Goal: Task Accomplishment & Management: Manage account settings

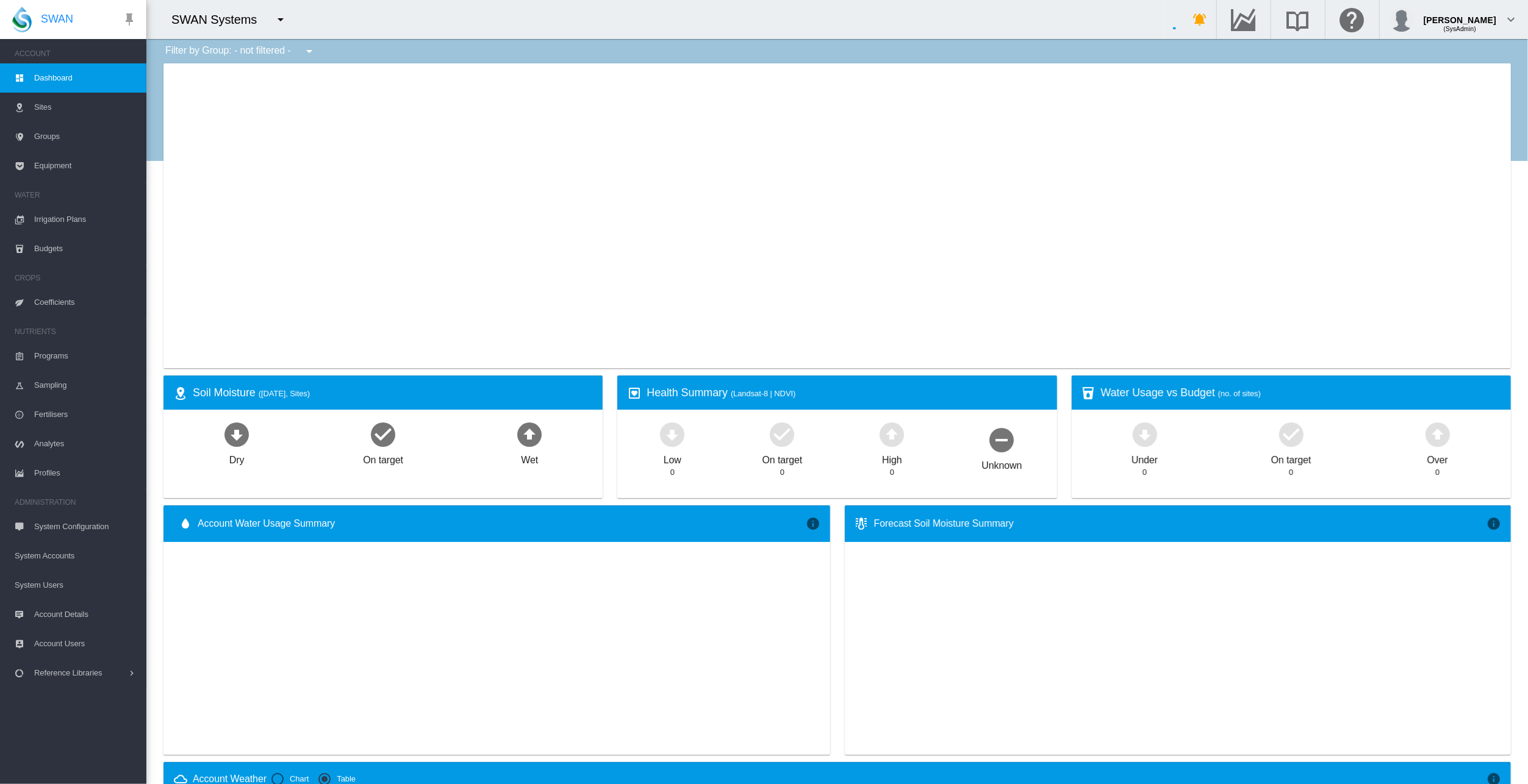
click at [278, 18] on md-icon "icon-menu-down" at bounding box center [281, 19] width 14 height 14
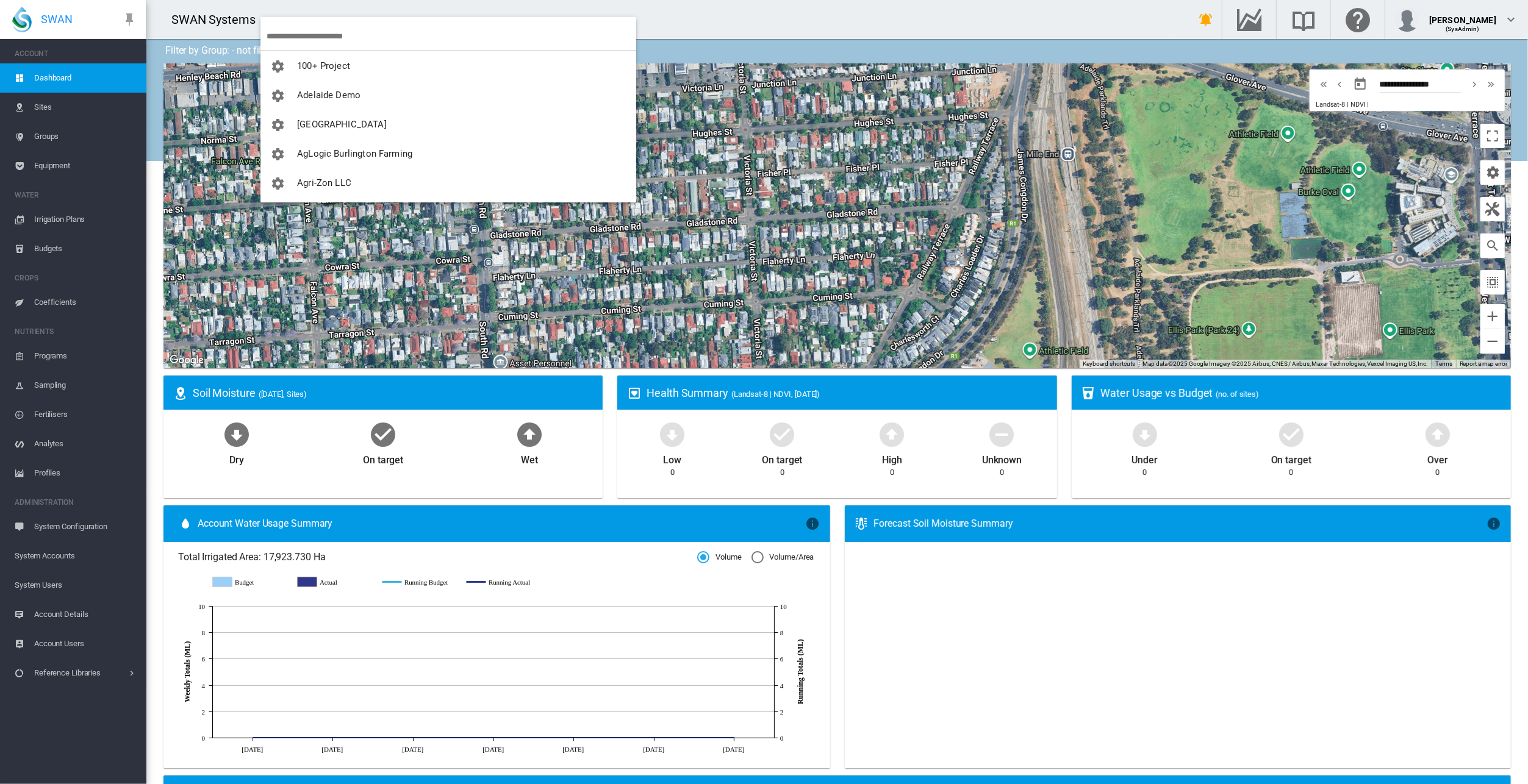
click at [331, 34] on input "search" at bounding box center [451, 37] width 370 height 29
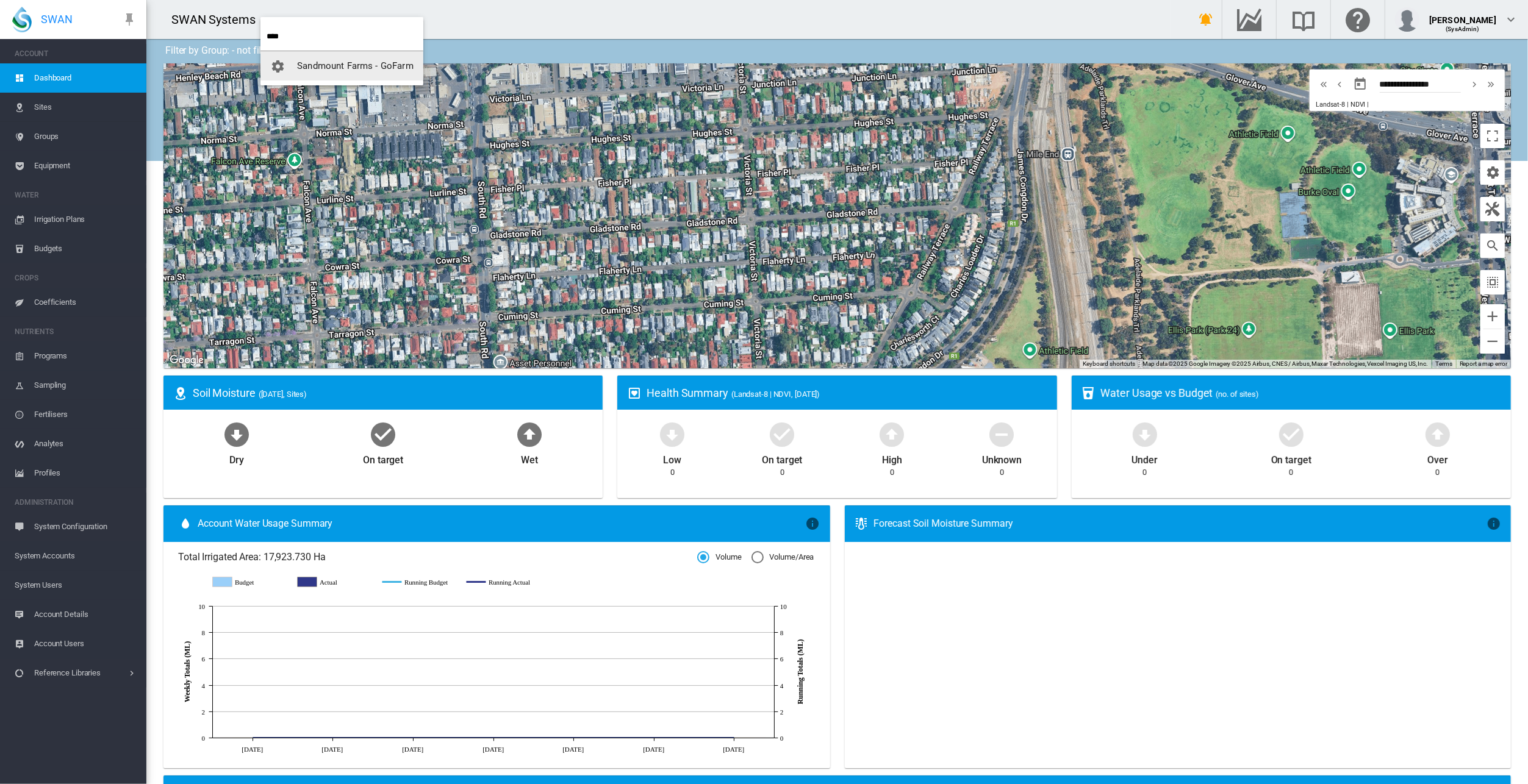
type input "****"
click at [345, 64] on span "Sandmount Farms - GoFarm" at bounding box center [355, 66] width 116 height 11
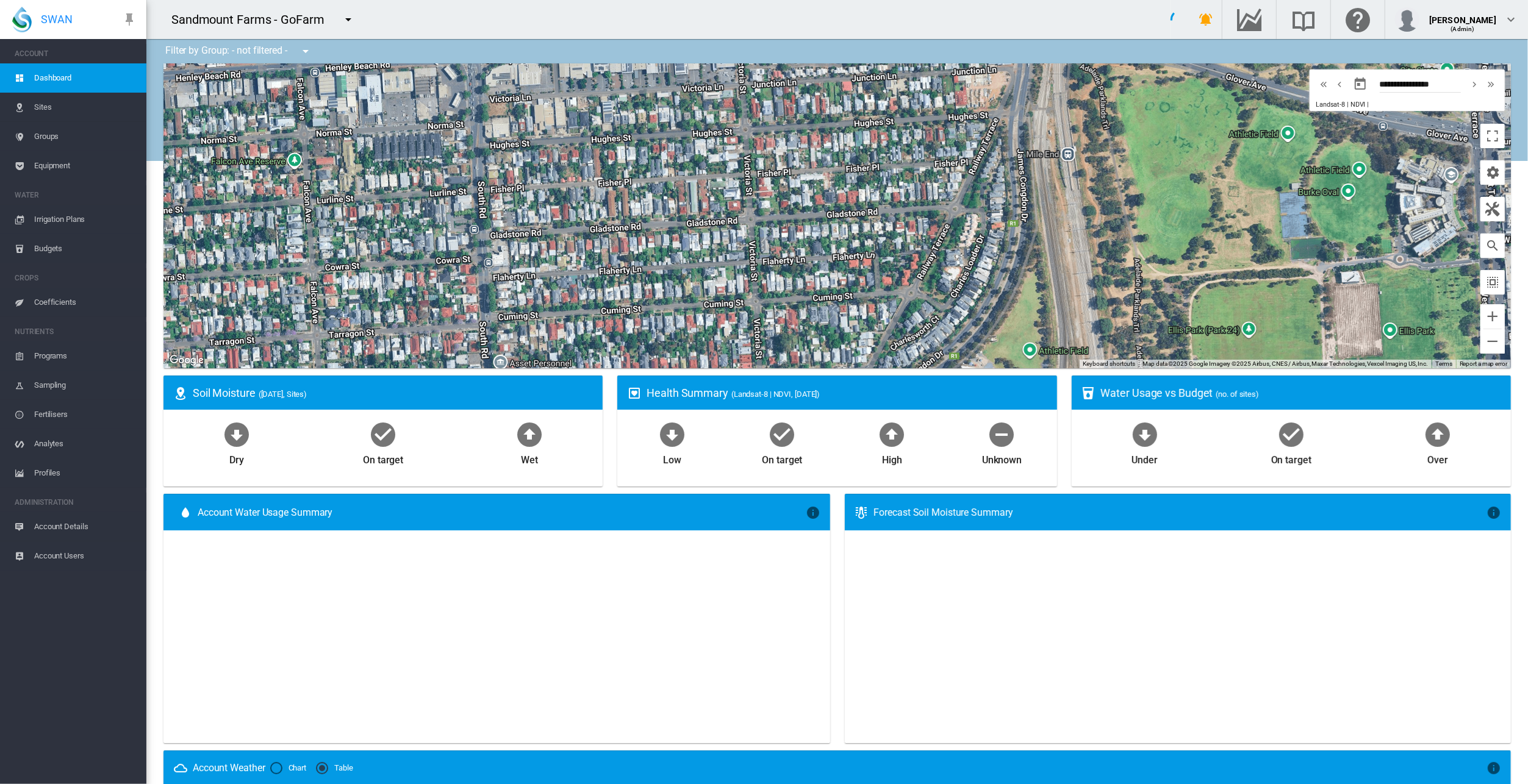
click at [72, 530] on span "Account Details" at bounding box center [85, 526] width 103 height 29
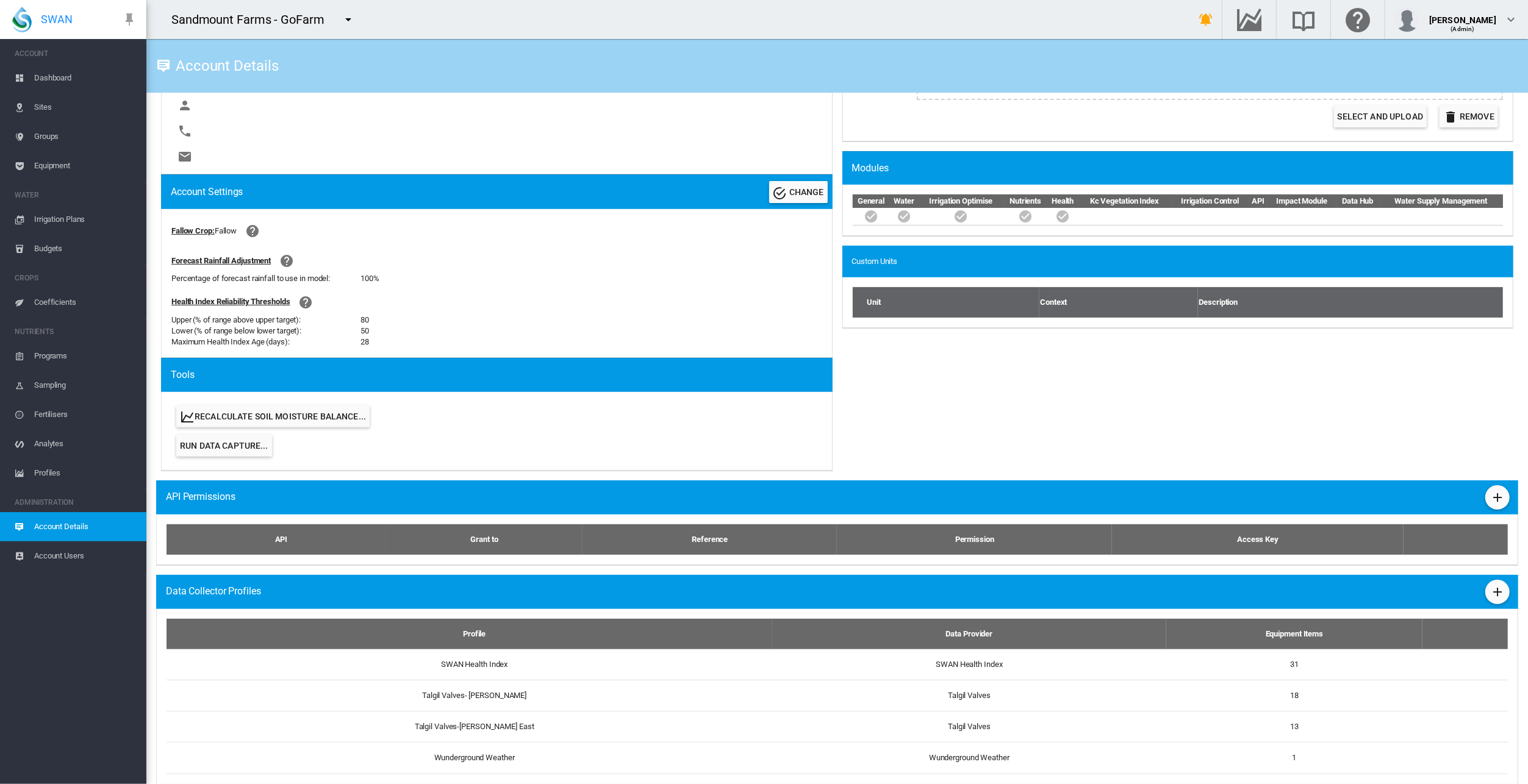
scroll to position [361, 0]
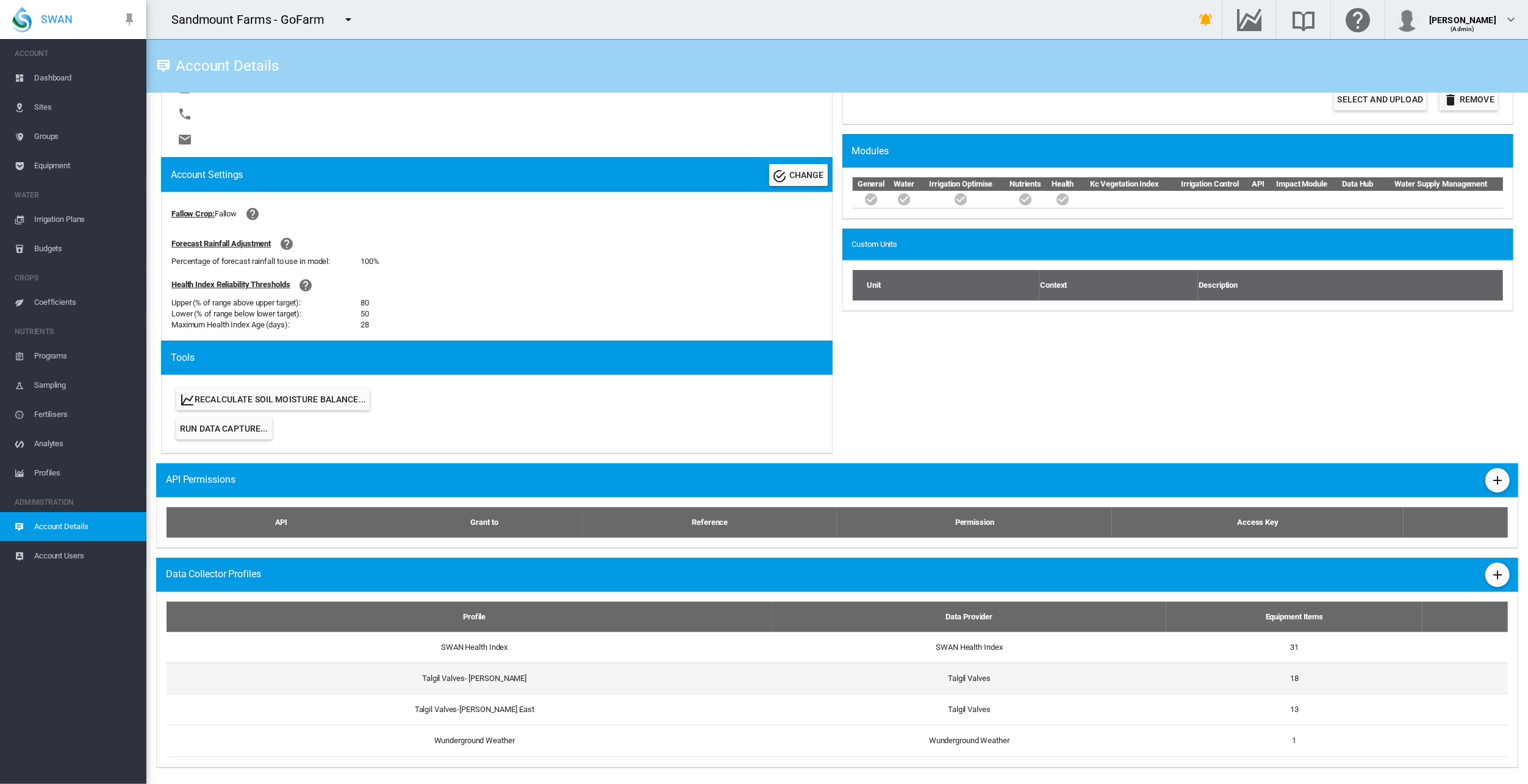
click at [437, 677] on td "Talgil Valves- [PERSON_NAME]" at bounding box center [469, 678] width 605 height 31
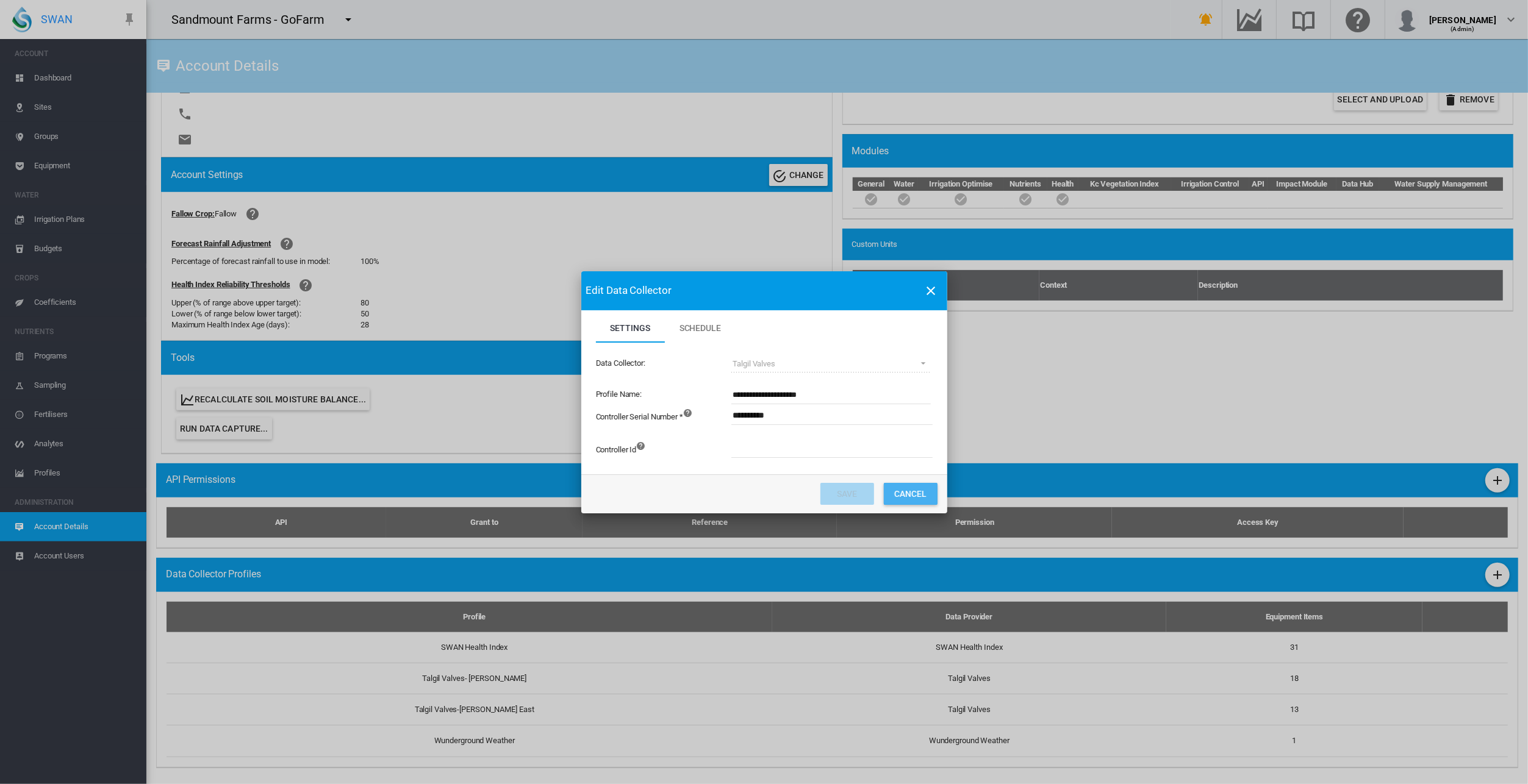
click at [908, 487] on button "Cancel" at bounding box center [910, 494] width 53 height 22
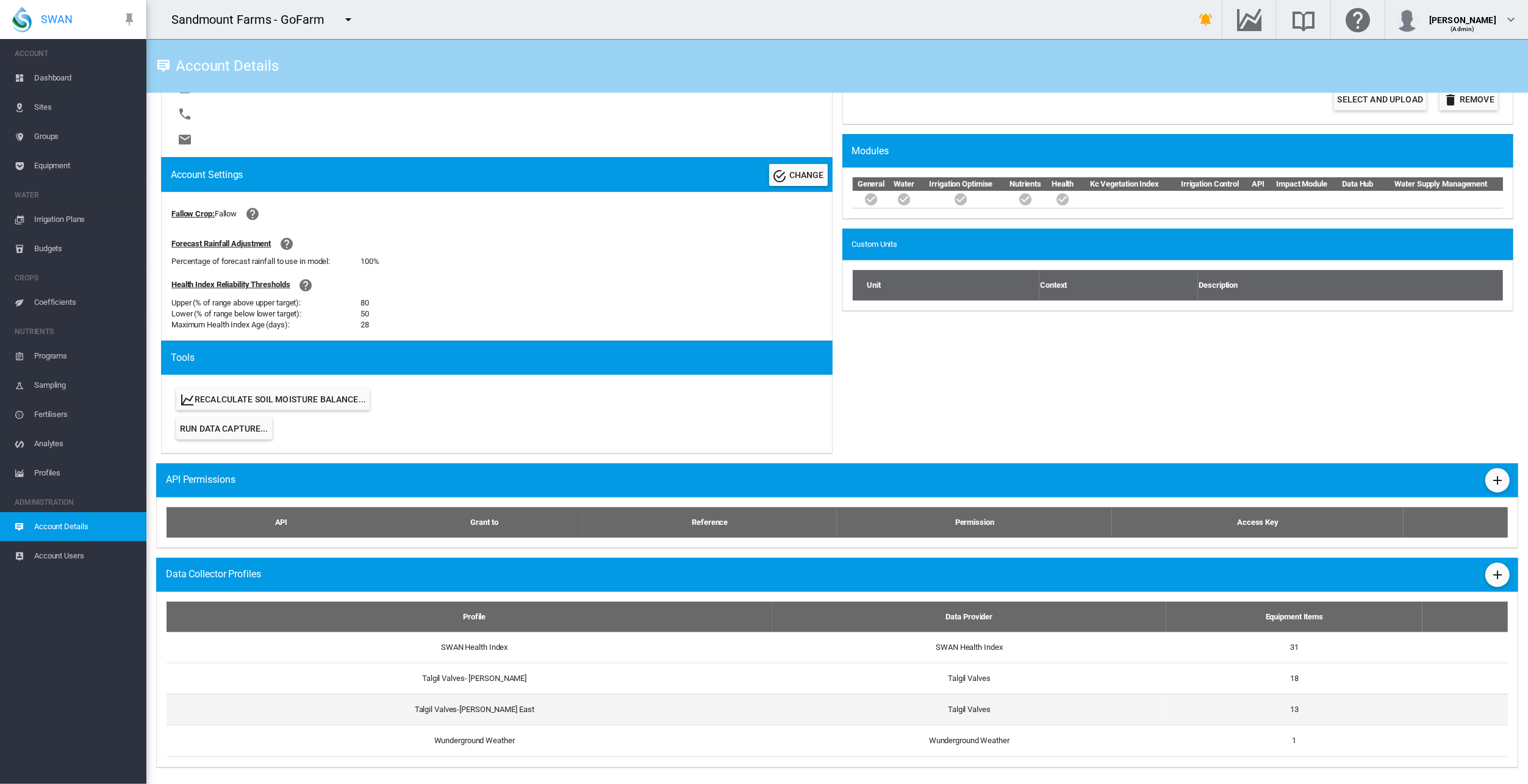
click at [451, 710] on td "Talgil Valves-[PERSON_NAME] East" at bounding box center [469, 709] width 605 height 31
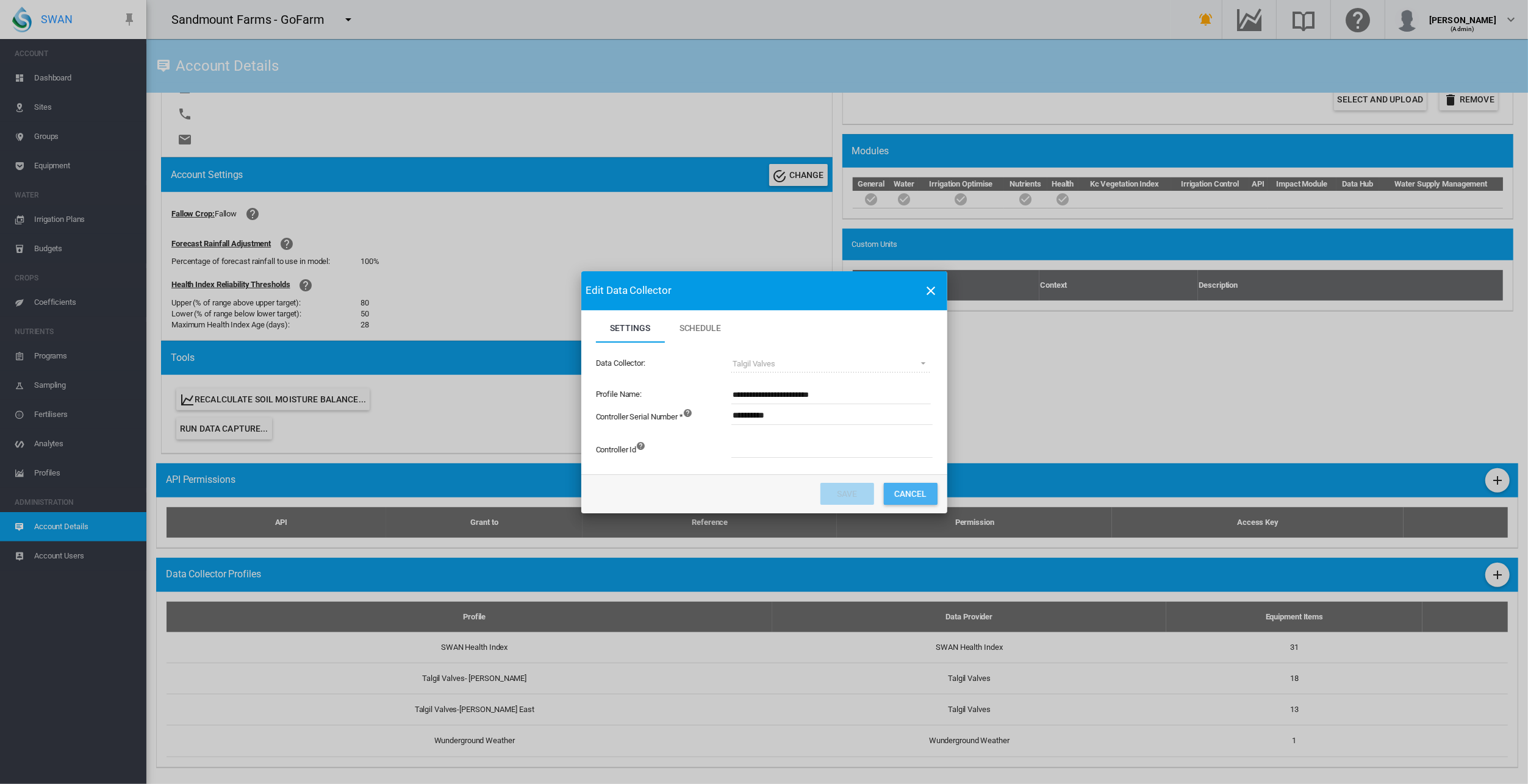
click at [918, 495] on button "Cancel" at bounding box center [910, 494] width 53 height 22
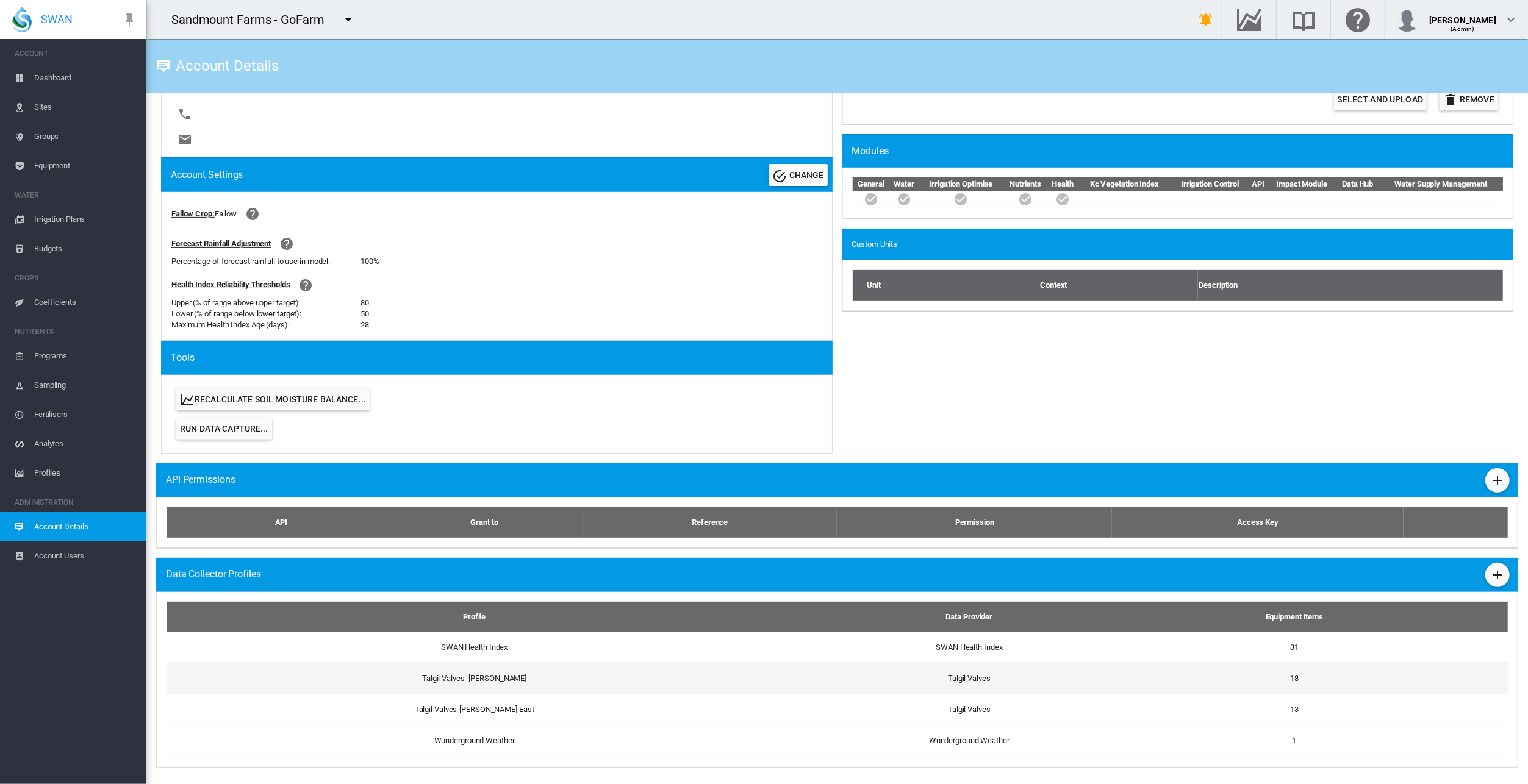
click at [446, 673] on td "Talgil Valves- [PERSON_NAME]" at bounding box center [469, 678] width 605 height 31
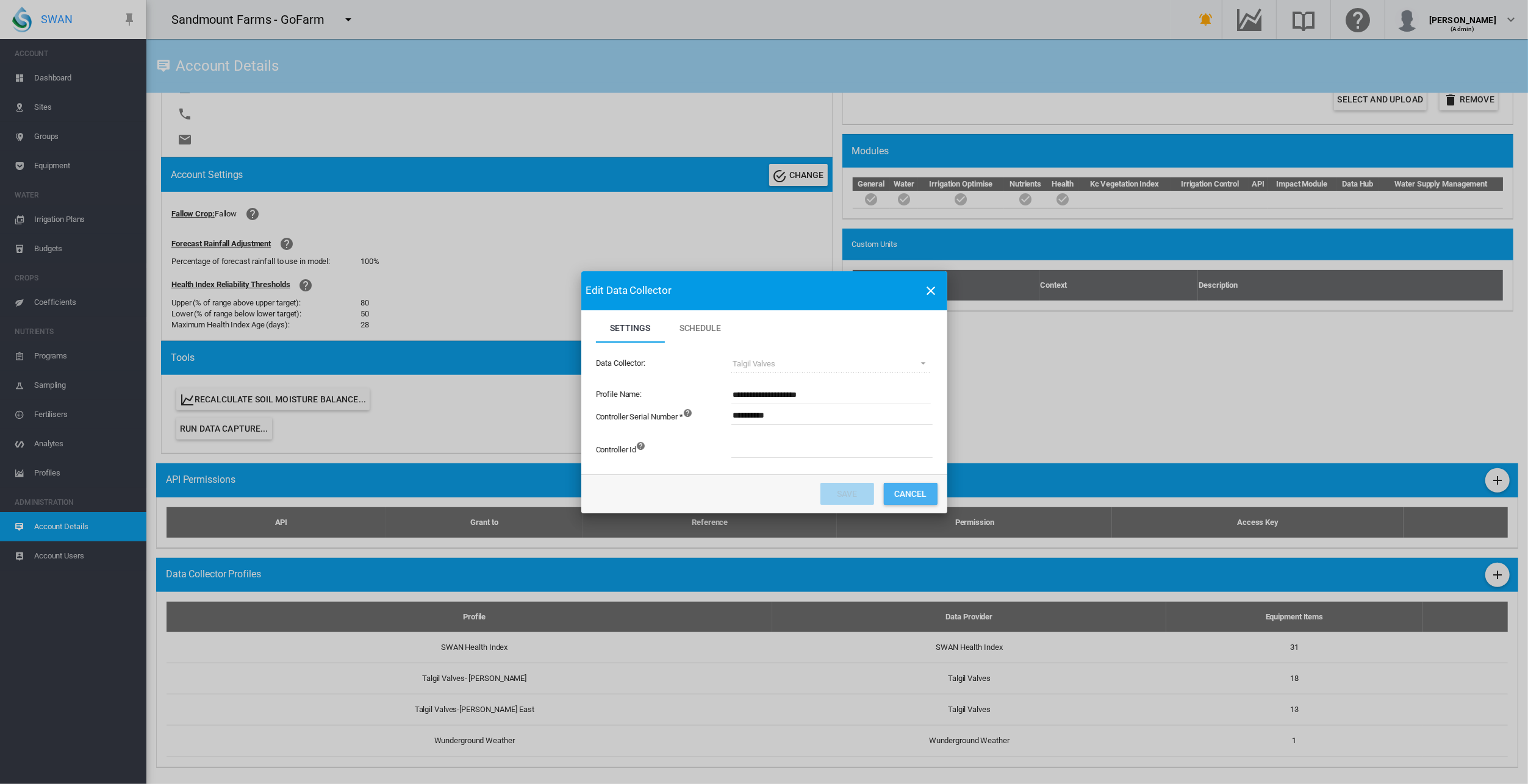
click at [919, 491] on button "Cancel" at bounding box center [910, 494] width 53 height 22
